Goal: Check status: Check status

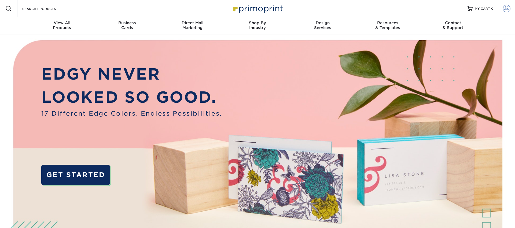
click at [510, 10] on span at bounding box center [507, 9] width 8 height 8
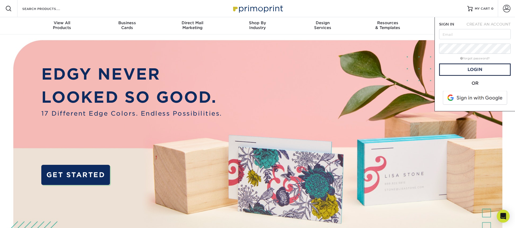
click at [459, 97] on span at bounding box center [475, 98] width 68 height 14
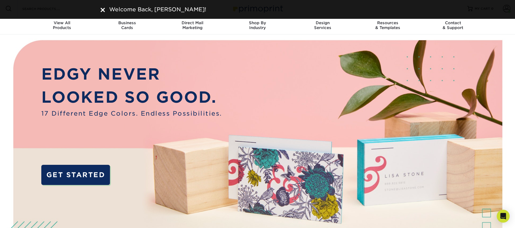
click at [103, 11] on img at bounding box center [103, 10] width 4 height 4
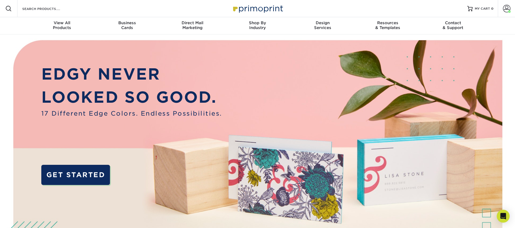
drag, startPoint x: 505, startPoint y: 7, endPoint x: 470, endPoint y: 47, distance: 53.5
click at [505, 7] on span at bounding box center [507, 9] width 8 height 8
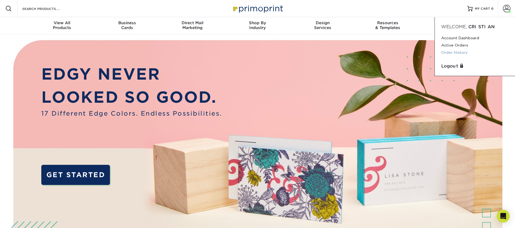
click at [451, 52] on link "Order History" at bounding box center [474, 52] width 67 height 7
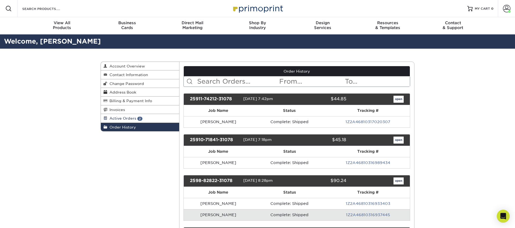
click at [138, 120] on span "2" at bounding box center [139, 118] width 5 height 4
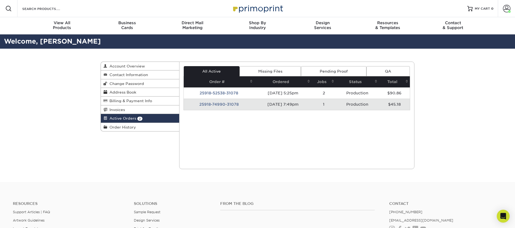
scroll to position [0, 0]
click at [133, 125] on span "Order History" at bounding box center [121, 127] width 29 height 4
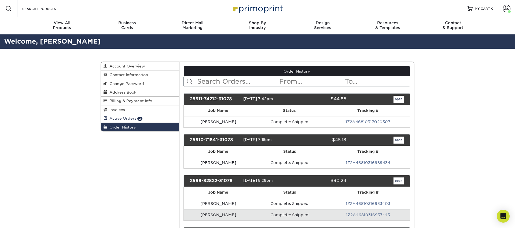
click at [131, 120] on span "Active Orders" at bounding box center [121, 118] width 29 height 4
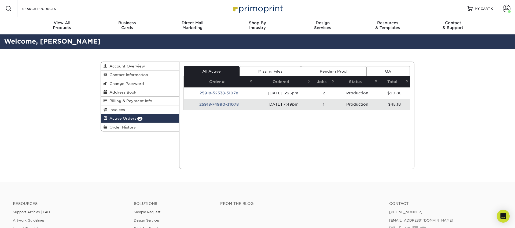
click at [255, 103] on td "09/18/2025 7:49pm" at bounding box center [282, 103] width 57 height 11
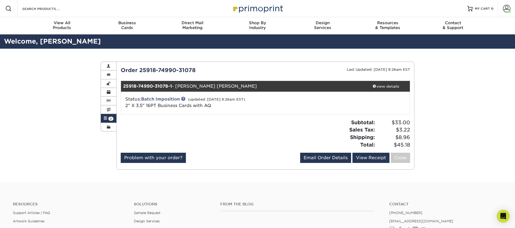
click at [106, 116] on span at bounding box center [106, 118] width 4 height 4
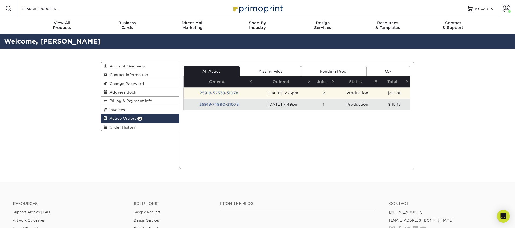
click at [211, 95] on td "25918-52538-31078" at bounding box center [219, 92] width 71 height 11
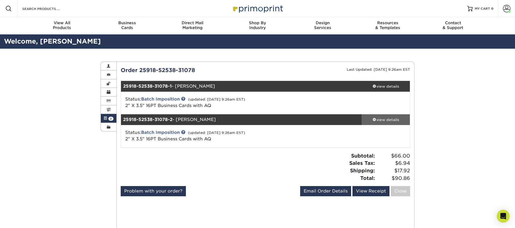
click at [380, 117] on div "view details" at bounding box center [386, 119] width 48 height 5
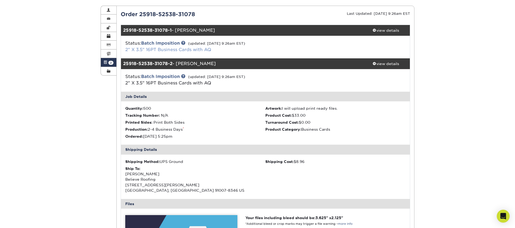
scroll to position [56, 0]
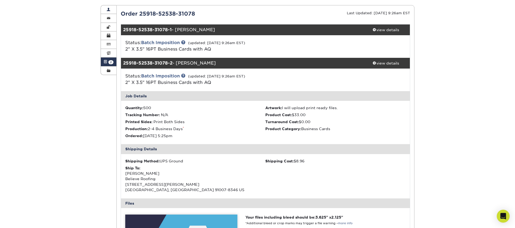
click at [108, 70] on span at bounding box center [109, 70] width 4 height 4
click at [108, 14] on link "Account Overview" at bounding box center [109, 9] width 16 height 9
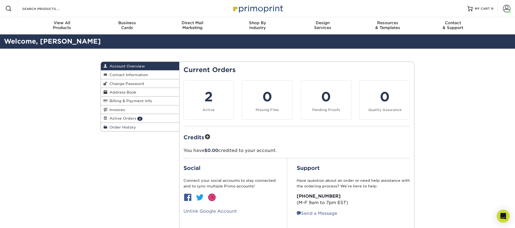
click at [128, 127] on span "Order History" at bounding box center [121, 127] width 29 height 4
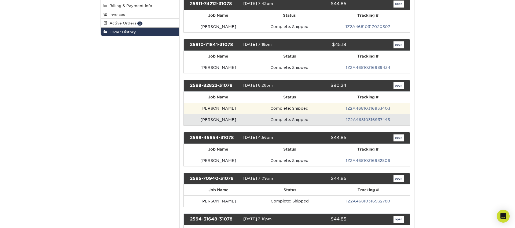
scroll to position [92, 0]
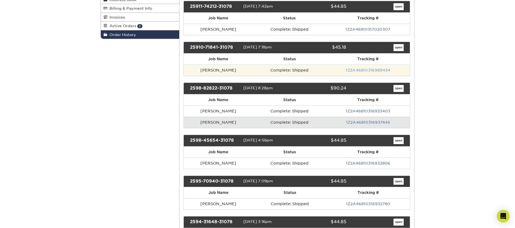
click at [358, 70] on link "1Z2A46810316989434" at bounding box center [368, 70] width 45 height 4
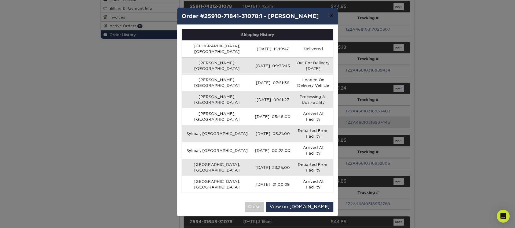
click at [334, 15] on button "×" at bounding box center [332, 15] width 12 height 15
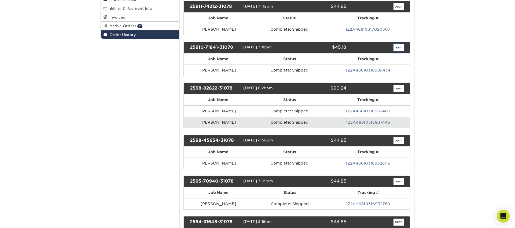
click at [399, 47] on link "open" at bounding box center [399, 47] width 10 height 7
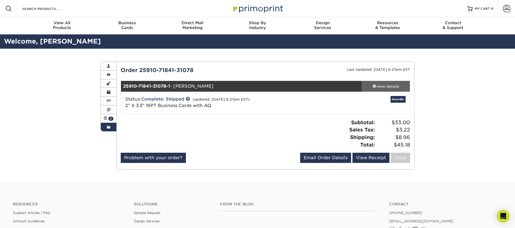
click at [373, 85] on span at bounding box center [375, 86] width 4 height 4
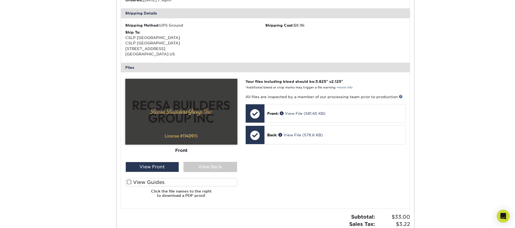
scroll to position [171, 0]
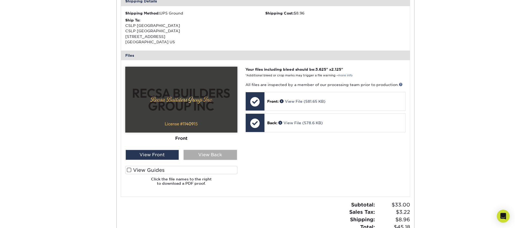
drag, startPoint x: 213, startPoint y: 155, endPoint x: 202, endPoint y: 155, distance: 10.5
click at [213, 155] on div "View Back" at bounding box center [211, 154] width 54 height 10
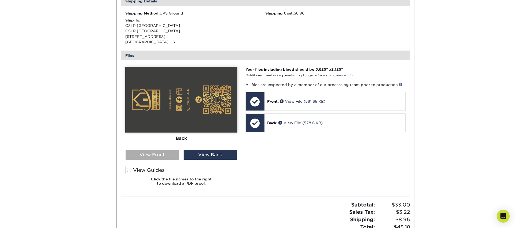
click at [168, 153] on div "View Front" at bounding box center [153, 154] width 54 height 10
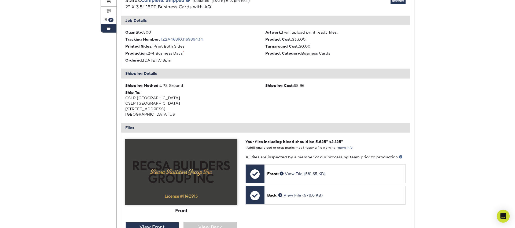
scroll to position [95, 0]
